Goal: Transaction & Acquisition: Purchase product/service

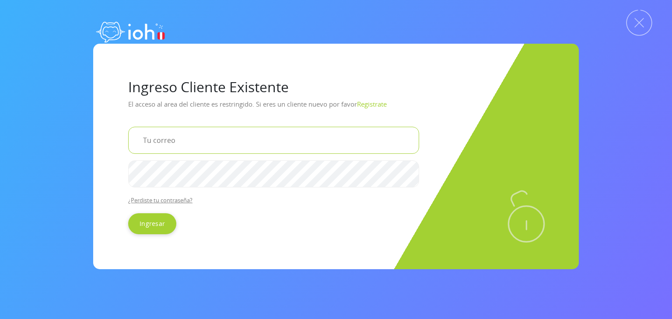
click at [167, 144] on input "email" at bounding box center [273, 140] width 291 height 27
click at [168, 140] on input "email" at bounding box center [273, 140] width 291 height 27
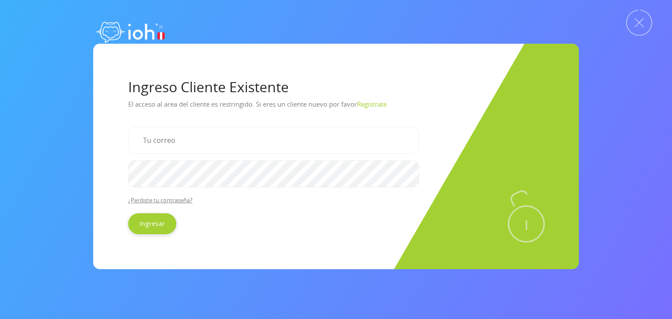
drag, startPoint x: 177, startPoint y: 140, endPoint x: 124, endPoint y: 186, distance: 70.0
click at [124, 186] on div "Ingreso Cliente Existente El acceso al area del cliente es restringido. Si eres…" at bounding box center [336, 157] width 486 height 226
click at [384, 104] on link "Registrate" at bounding box center [372, 104] width 30 height 9
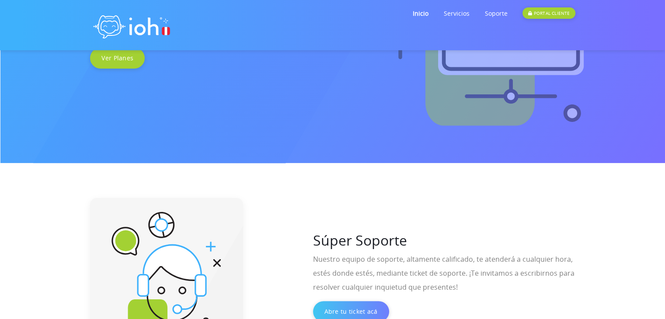
scroll to position [88, 0]
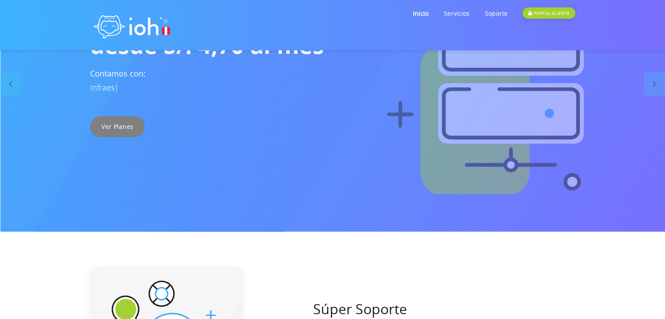
click at [130, 127] on link "Ver Planes" at bounding box center [117, 126] width 55 height 21
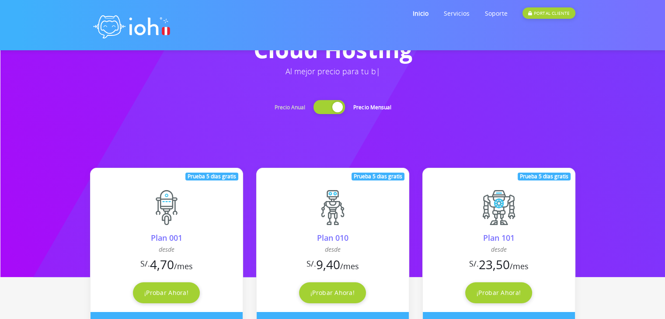
scroll to position [88, 0]
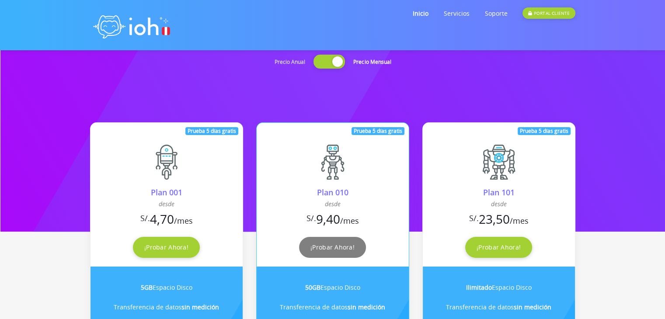
click at [333, 247] on link "¡Probar Ahora!" at bounding box center [332, 247] width 67 height 21
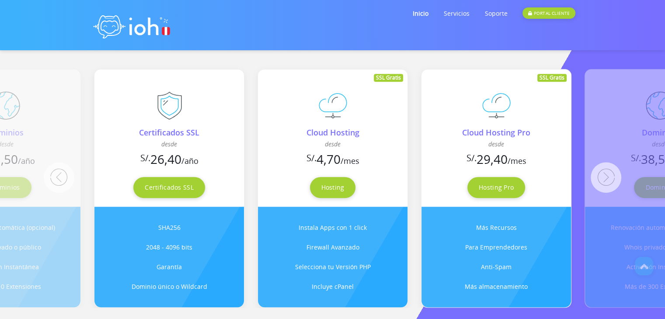
scroll to position [744, 0]
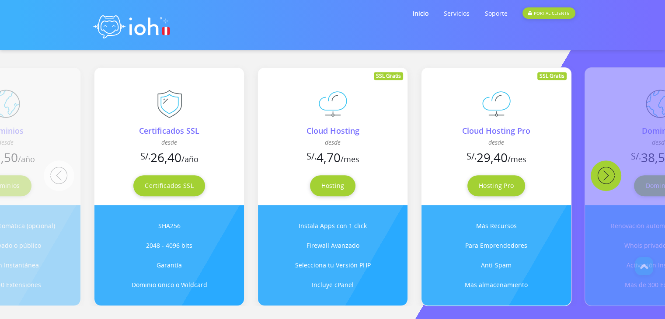
click at [611, 170] on button "Next" at bounding box center [606, 176] width 31 height 31
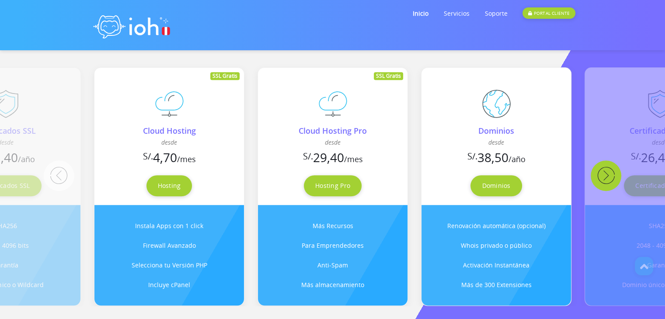
click at [610, 170] on button "Next" at bounding box center [606, 176] width 31 height 31
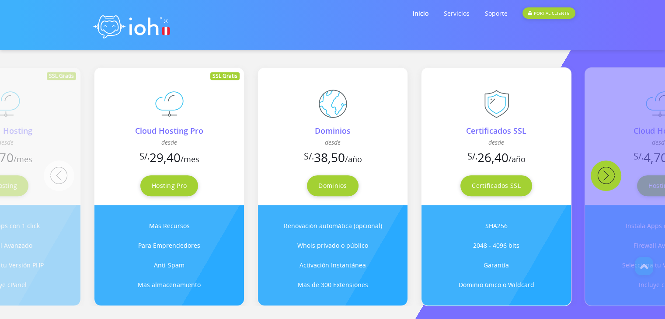
click at [610, 170] on button "Next" at bounding box center [606, 176] width 31 height 31
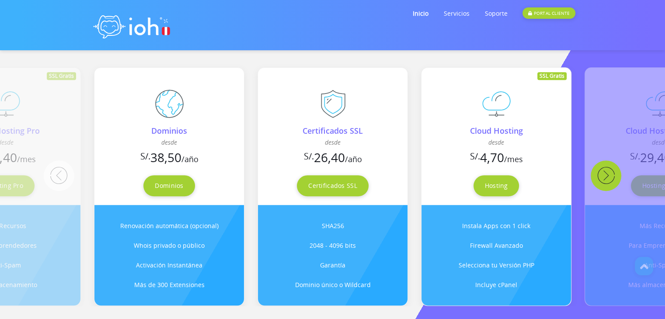
click at [610, 170] on button "Next" at bounding box center [606, 176] width 31 height 31
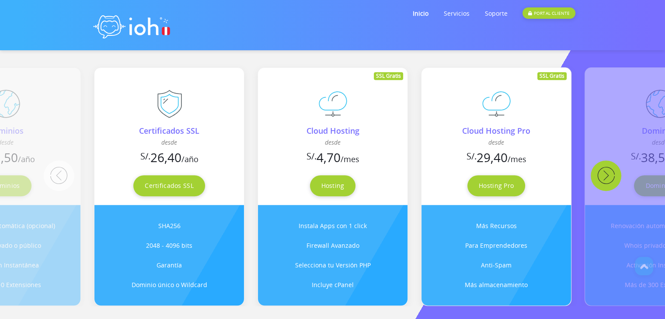
click at [610, 170] on button "Next" at bounding box center [606, 176] width 31 height 31
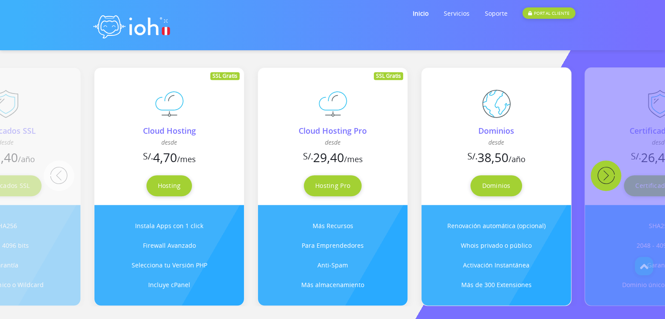
click at [610, 170] on button "Next" at bounding box center [606, 176] width 31 height 31
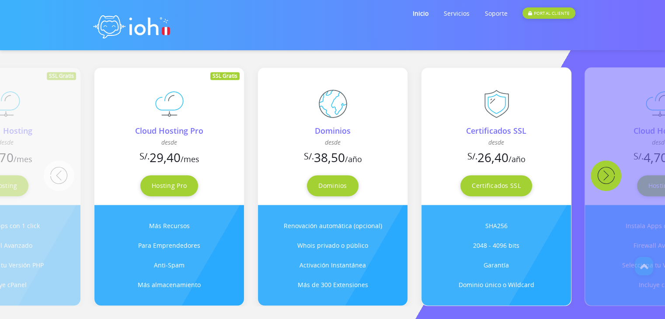
click at [610, 170] on button "Next" at bounding box center [606, 176] width 31 height 31
click at [602, 170] on button "Next" at bounding box center [606, 176] width 31 height 31
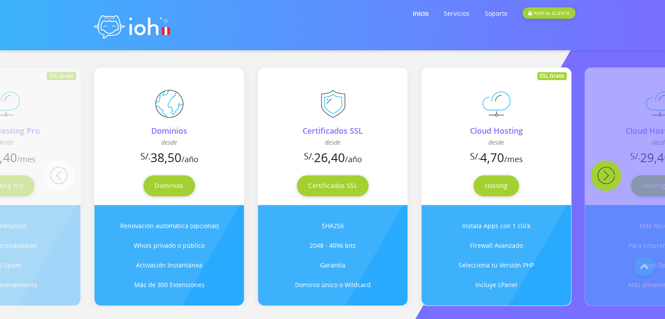
click at [611, 174] on button "Next" at bounding box center [606, 176] width 31 height 31
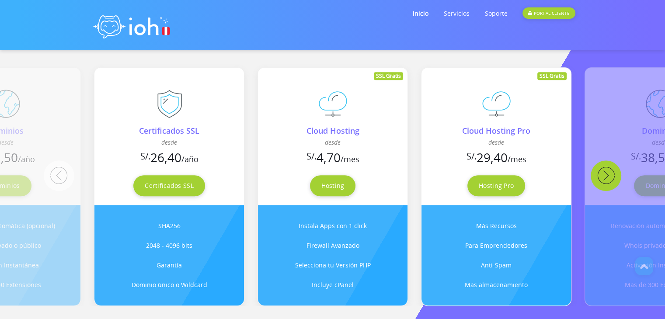
click at [611, 174] on button "Next" at bounding box center [606, 176] width 31 height 31
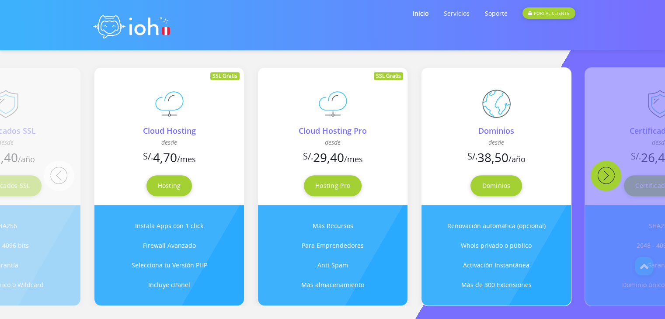
click at [611, 174] on button "Next" at bounding box center [606, 176] width 31 height 31
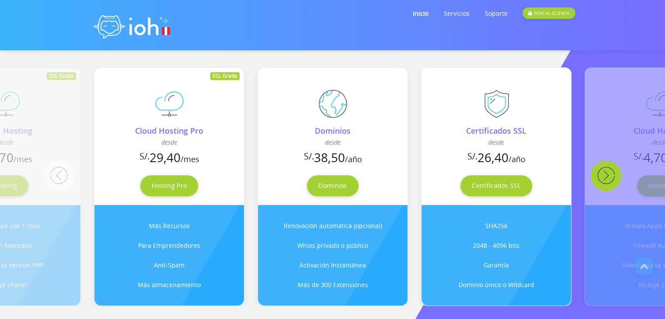
click at [611, 174] on button "Next" at bounding box center [606, 176] width 31 height 31
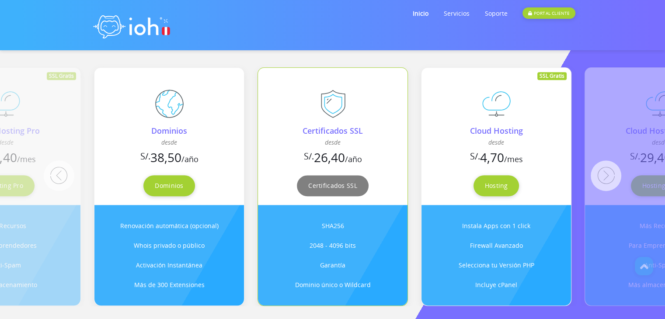
click at [335, 181] on link "Certificados SSL" at bounding box center [332, 185] width 71 height 21
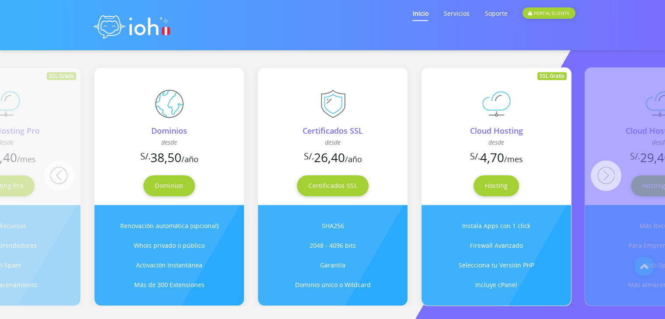
click at [419, 11] on link "Inicio" at bounding box center [421, 13] width 16 height 35
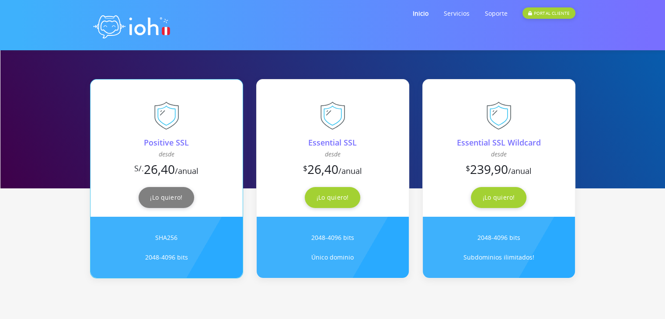
scroll to position [131, 0]
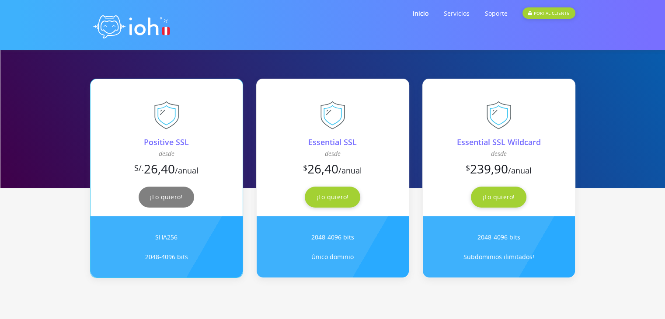
click at [159, 192] on link "¡Lo quiero!" at bounding box center [166, 197] width 55 height 21
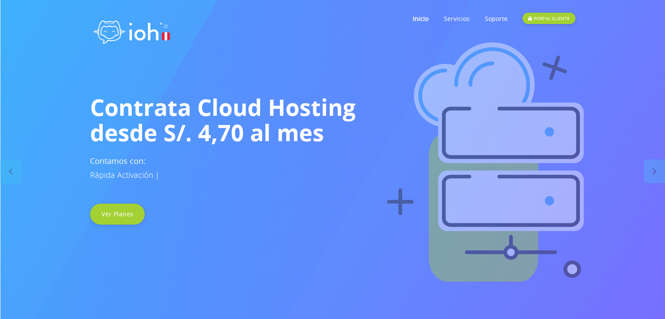
click at [539, 11] on link "PORTAL CLIENTE" at bounding box center [549, 18] width 53 height 35
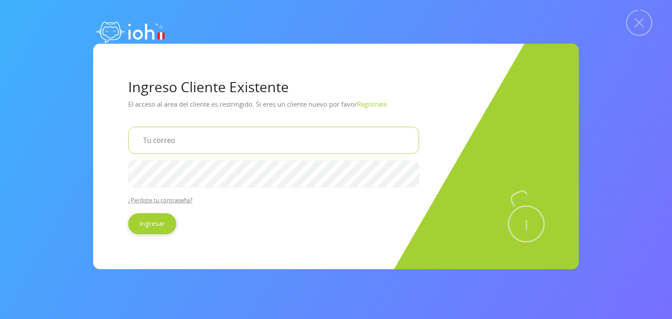
click at [189, 148] on input "email" at bounding box center [273, 140] width 291 height 27
click at [210, 143] on input "email" at bounding box center [273, 140] width 291 height 27
paste input "¿Cómo completo mi pago?ioh network - Factura nº3107- Referencia de pago90952483…"
type input "¿Cómo completo mi pago?ioh network - Factura nº3107- Referencia de pago90952483…"
drag, startPoint x: 404, startPoint y: 141, endPoint x: 0, endPoint y: 132, distance: 404.4
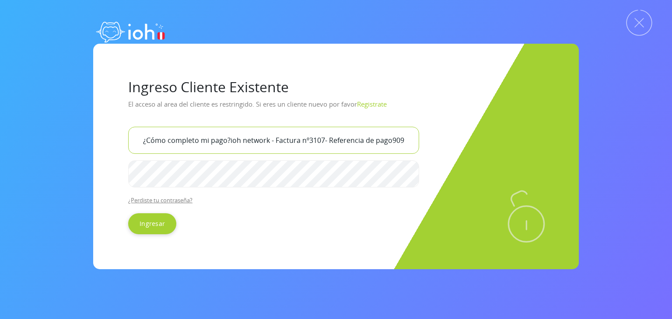
click at [0, 132] on div "Ingreso Cliente Existente El acceso al area del cliente es restringido. Si eres…" at bounding box center [336, 157] width 672 height 226
paste input "felixdiazdigitaltv@gmail.com"
type input "felixdiazdigitaltv@gmail.com"
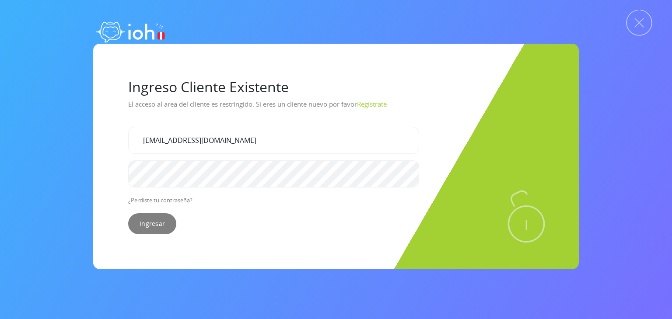
click at [166, 221] on input "Ingresar" at bounding box center [152, 224] width 48 height 21
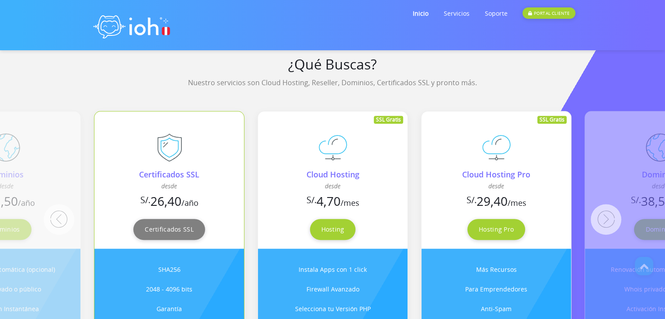
scroll to position [744, 0]
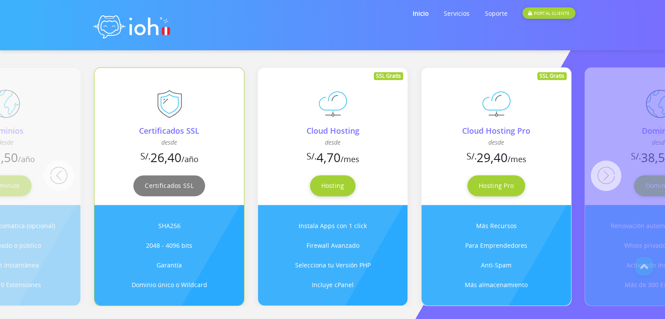
click at [178, 186] on link "Certificados SSL" at bounding box center [168, 185] width 71 height 21
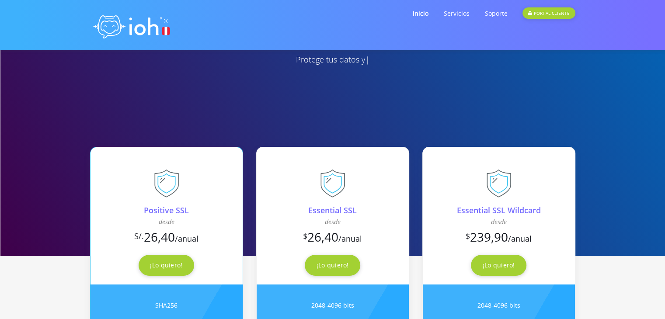
scroll to position [131, 0]
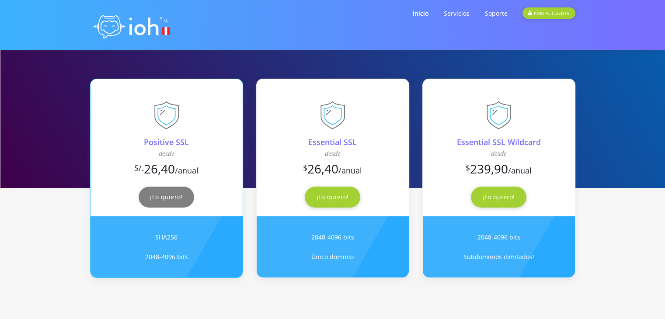
click at [170, 195] on link "¡Lo quiero!" at bounding box center [166, 197] width 55 height 21
